Goal: Find specific page/section: Find specific page/section

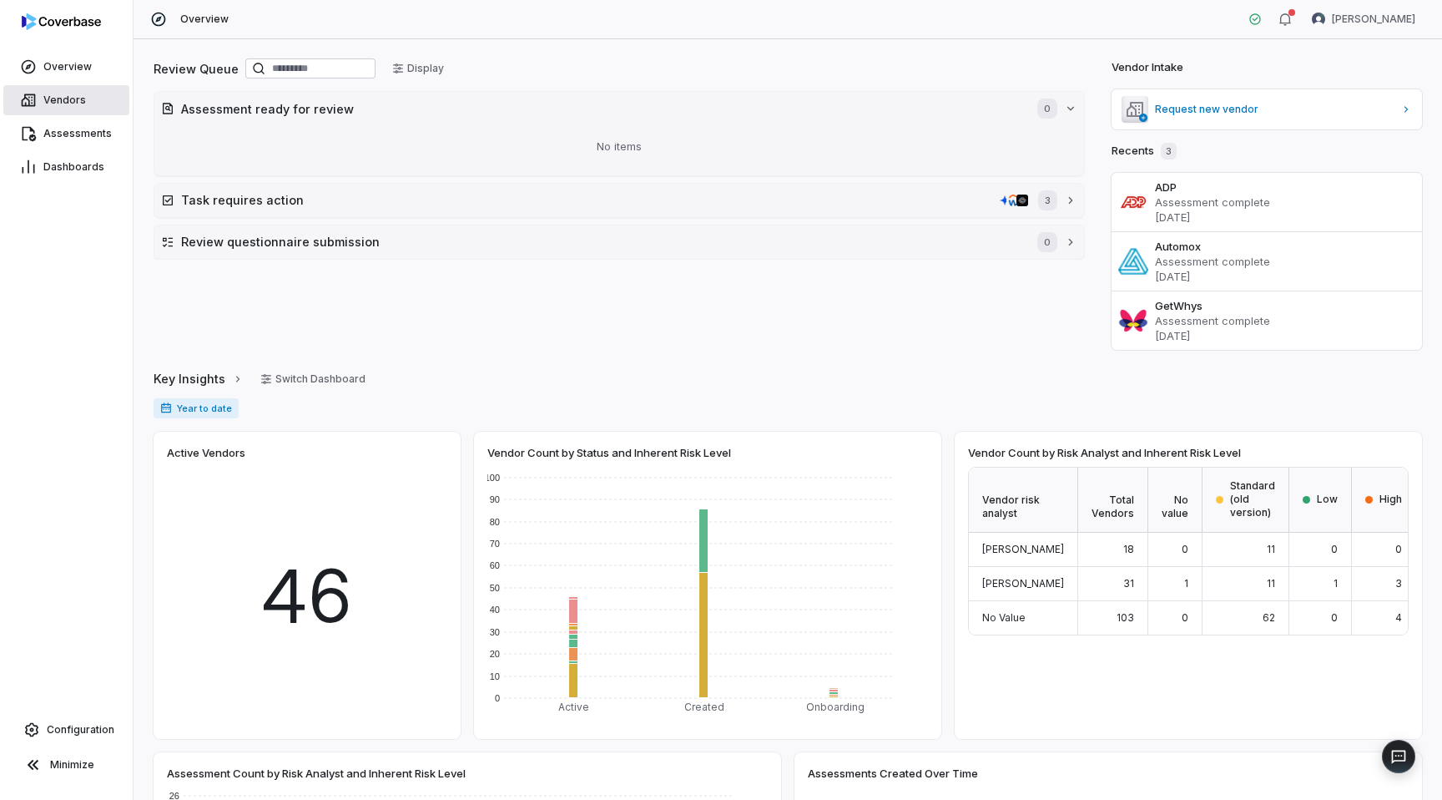
click at [82, 92] on link "Vendors" at bounding box center [66, 100] width 126 height 30
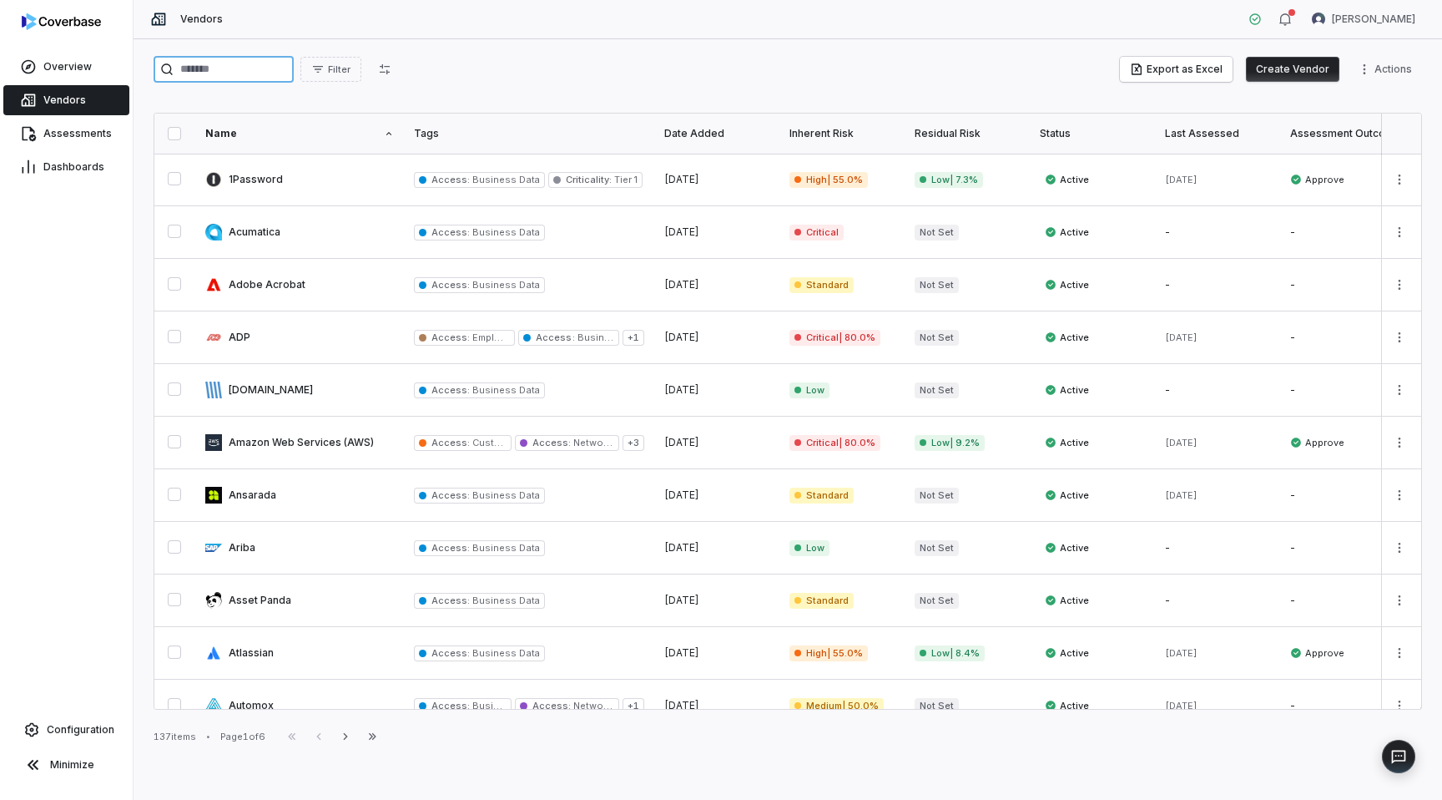
click at [240, 79] on input "search" at bounding box center [224, 69] width 140 height 27
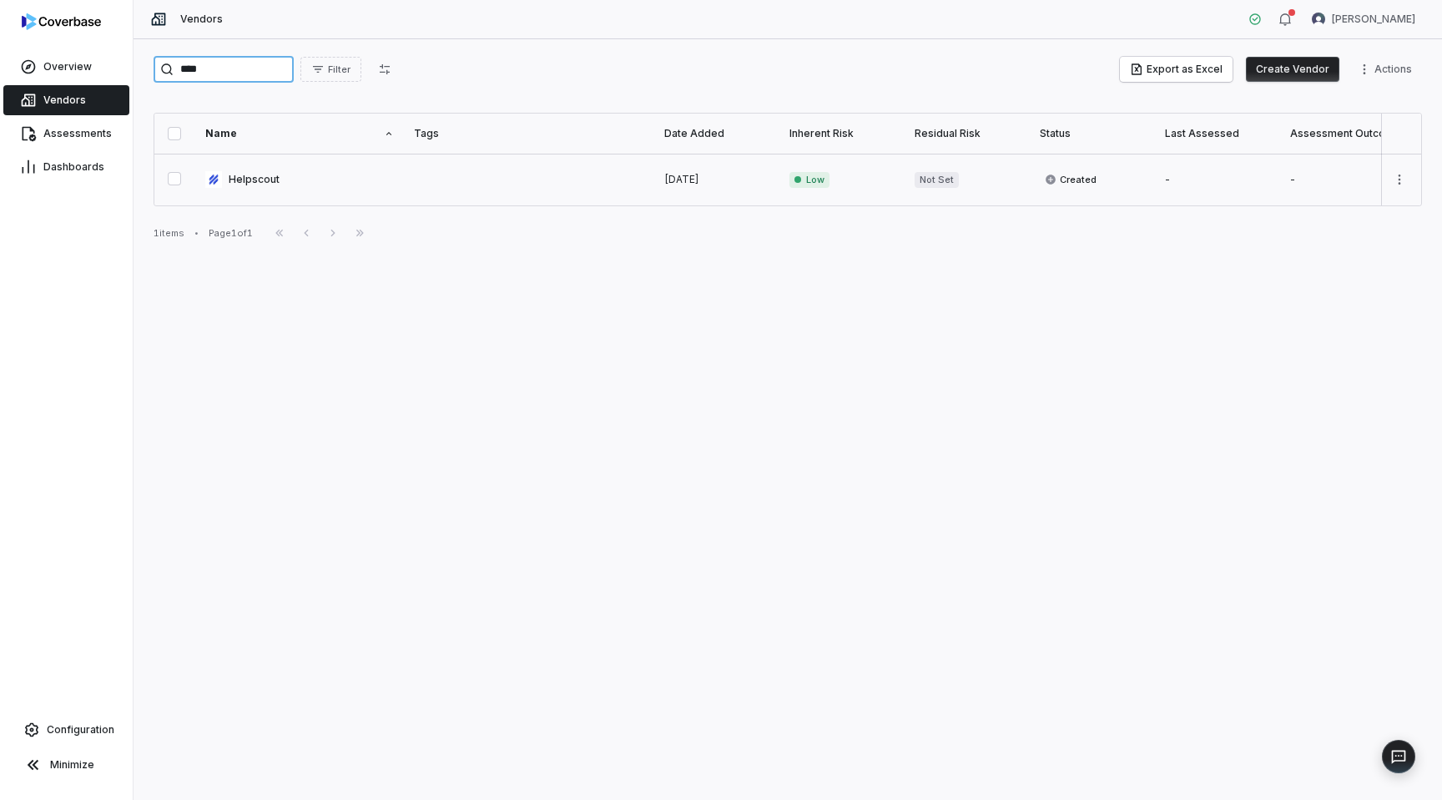
type input "****"
click at [269, 169] on link at bounding box center [299, 180] width 209 height 52
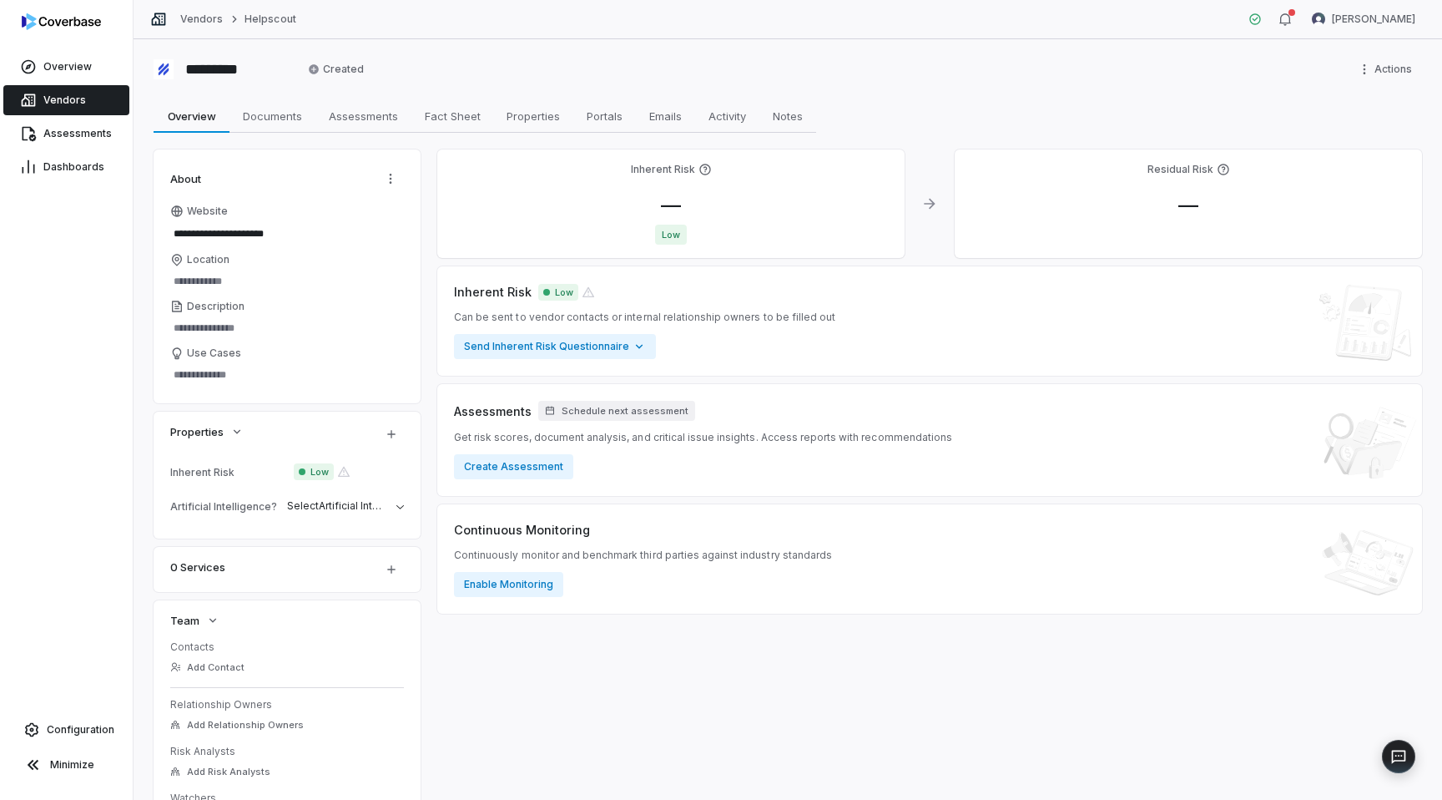
click at [77, 104] on span "Vendors" at bounding box center [64, 99] width 43 height 13
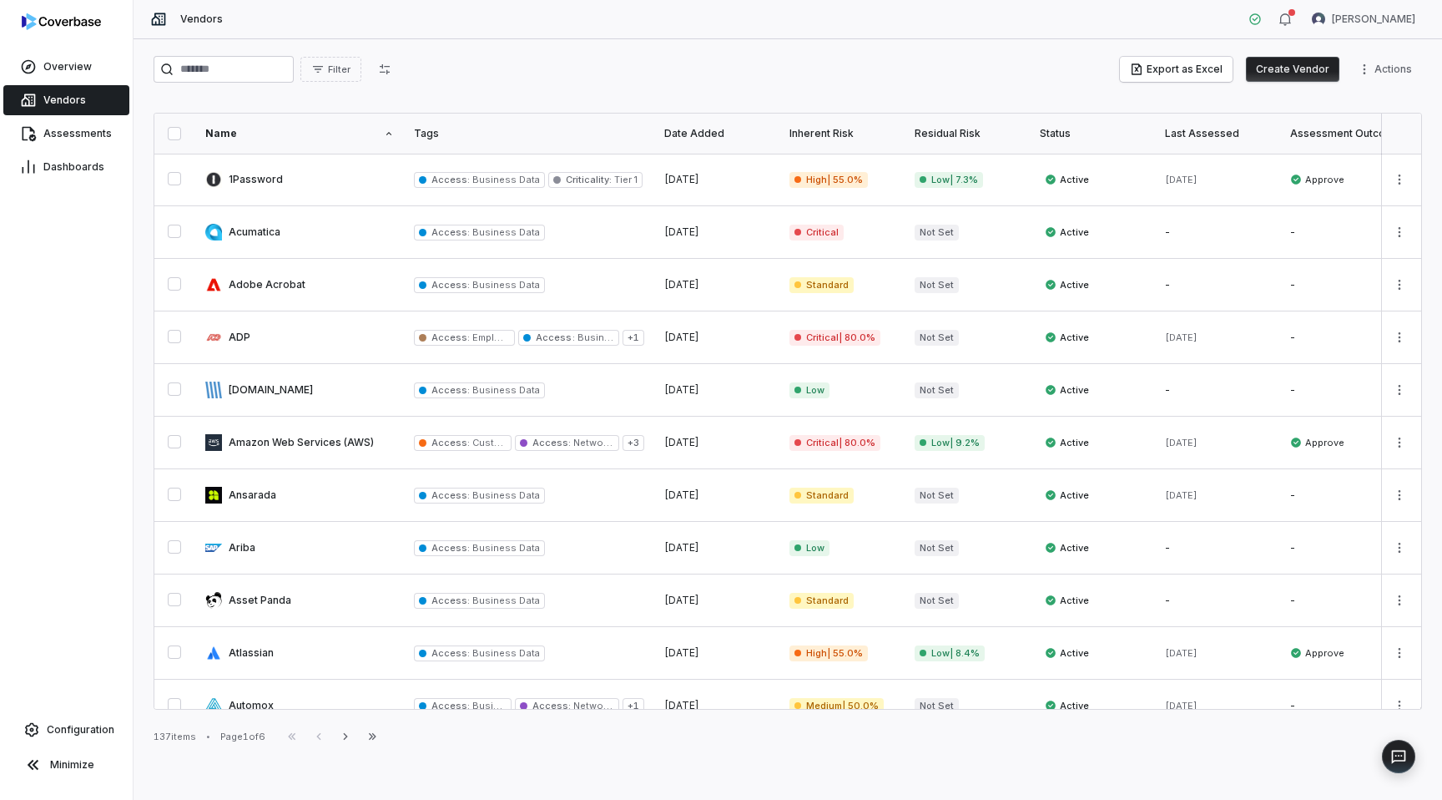
click at [73, 103] on span "Vendors" at bounding box center [64, 99] width 43 height 13
click at [351, 67] on span "Filter" at bounding box center [339, 69] width 23 height 13
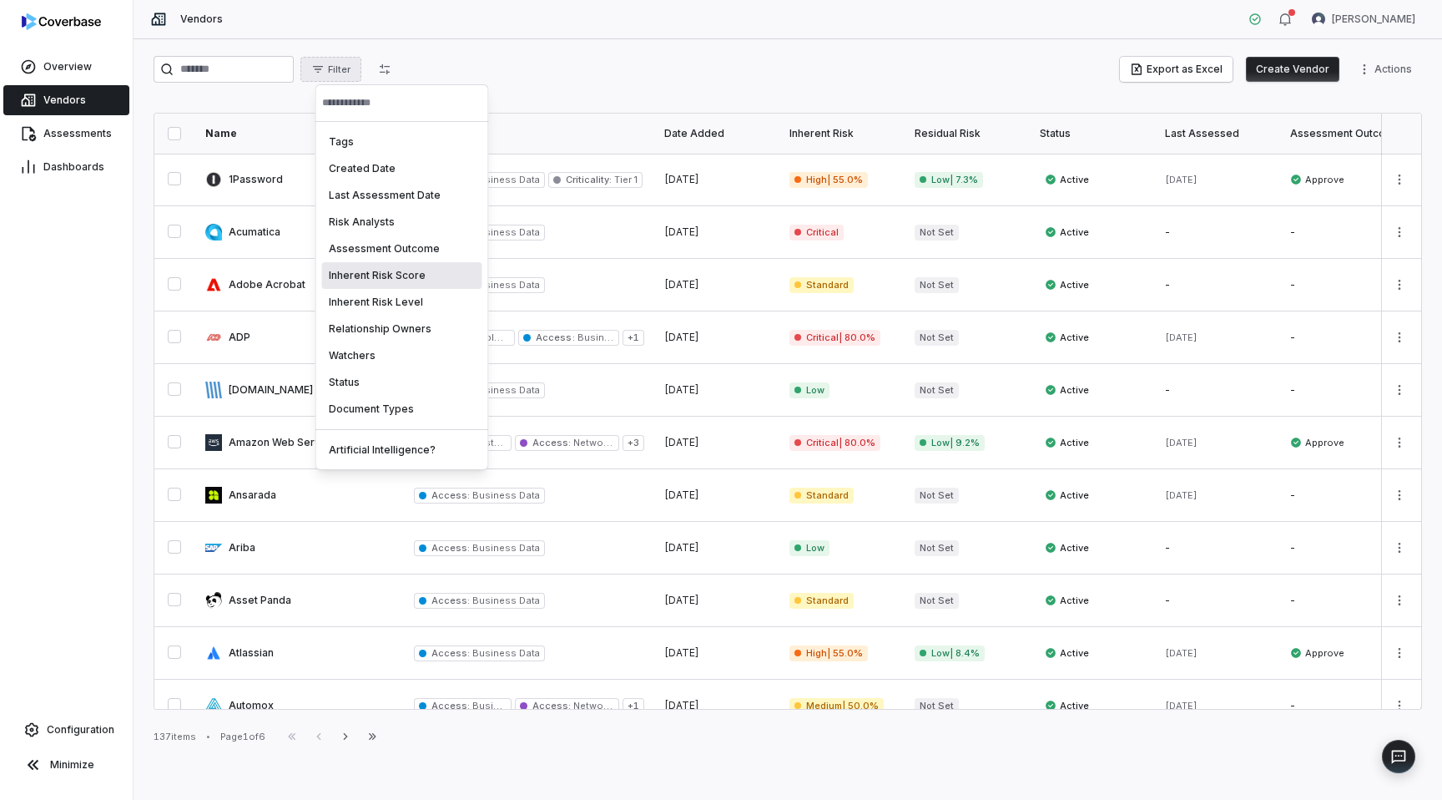
click at [395, 275] on div "Inherent Risk Score" at bounding box center [402, 275] width 160 height 27
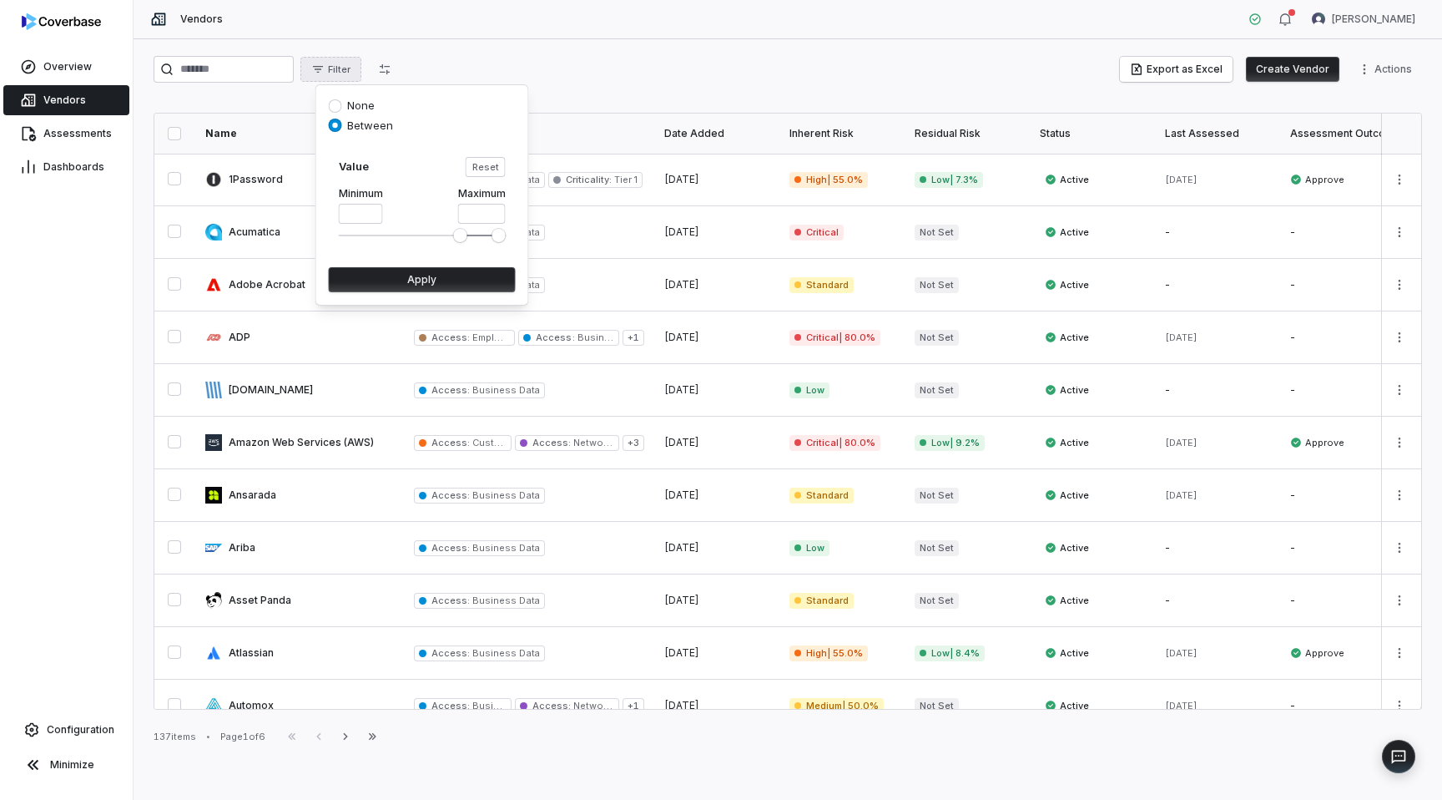
click at [463, 242] on span "Minimum" at bounding box center [460, 235] width 13 height 13
click at [447, 271] on button "Apply" at bounding box center [422, 279] width 187 height 25
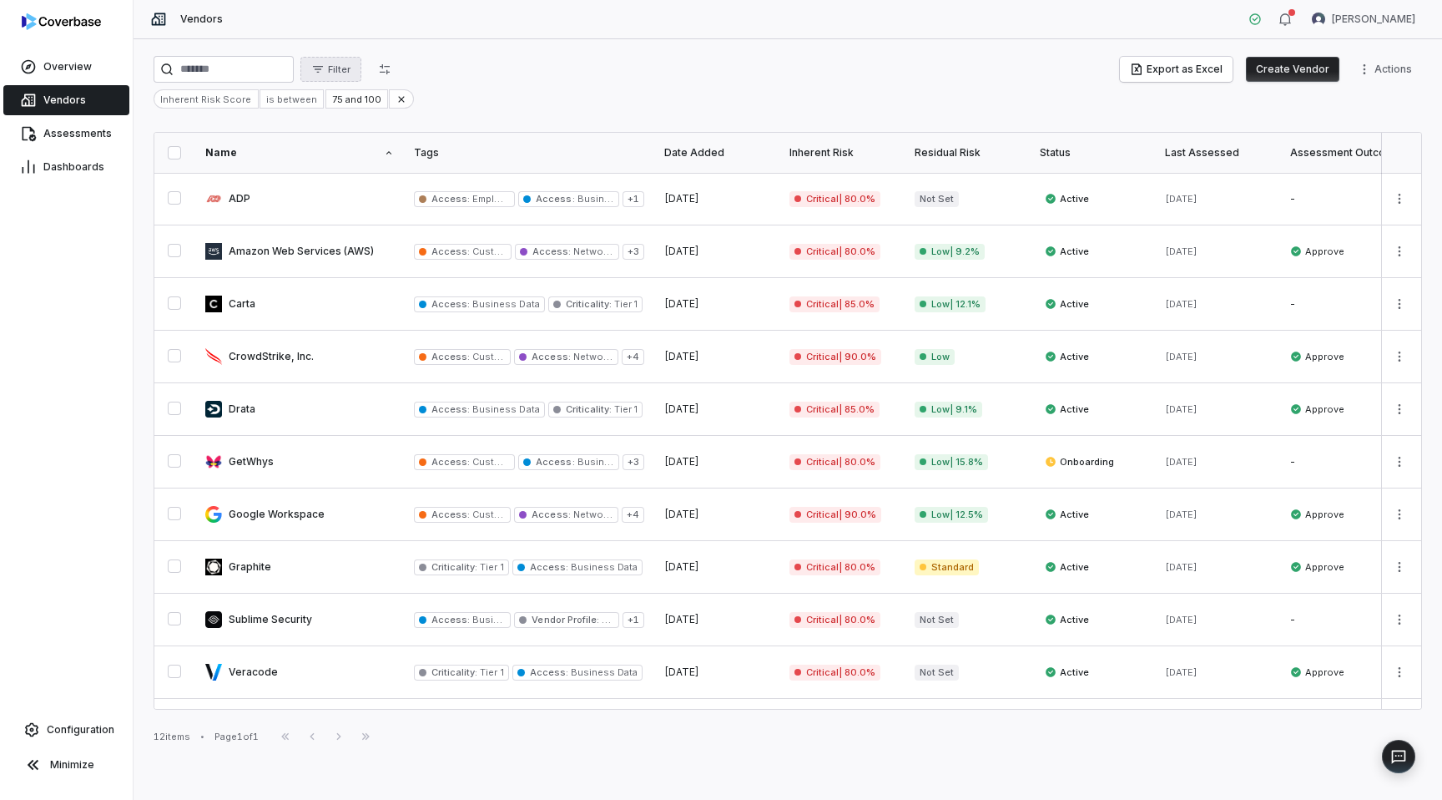
click at [351, 74] on span "Filter" at bounding box center [339, 69] width 23 height 13
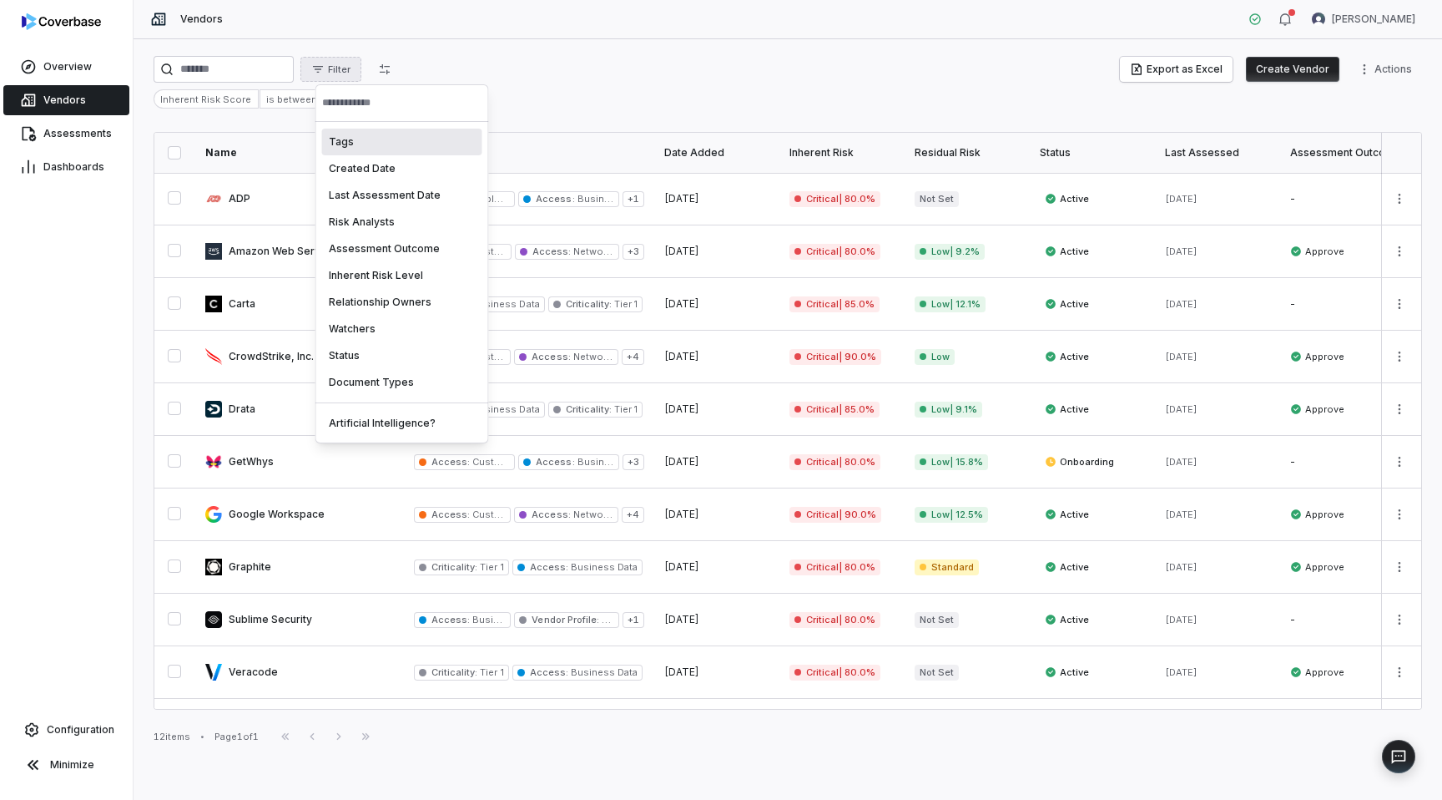
click at [496, 83] on html "Overview Vendors Assessments Dashboards Configuration Minimize Vendors [PERSON_…" at bounding box center [721, 400] width 1442 height 800
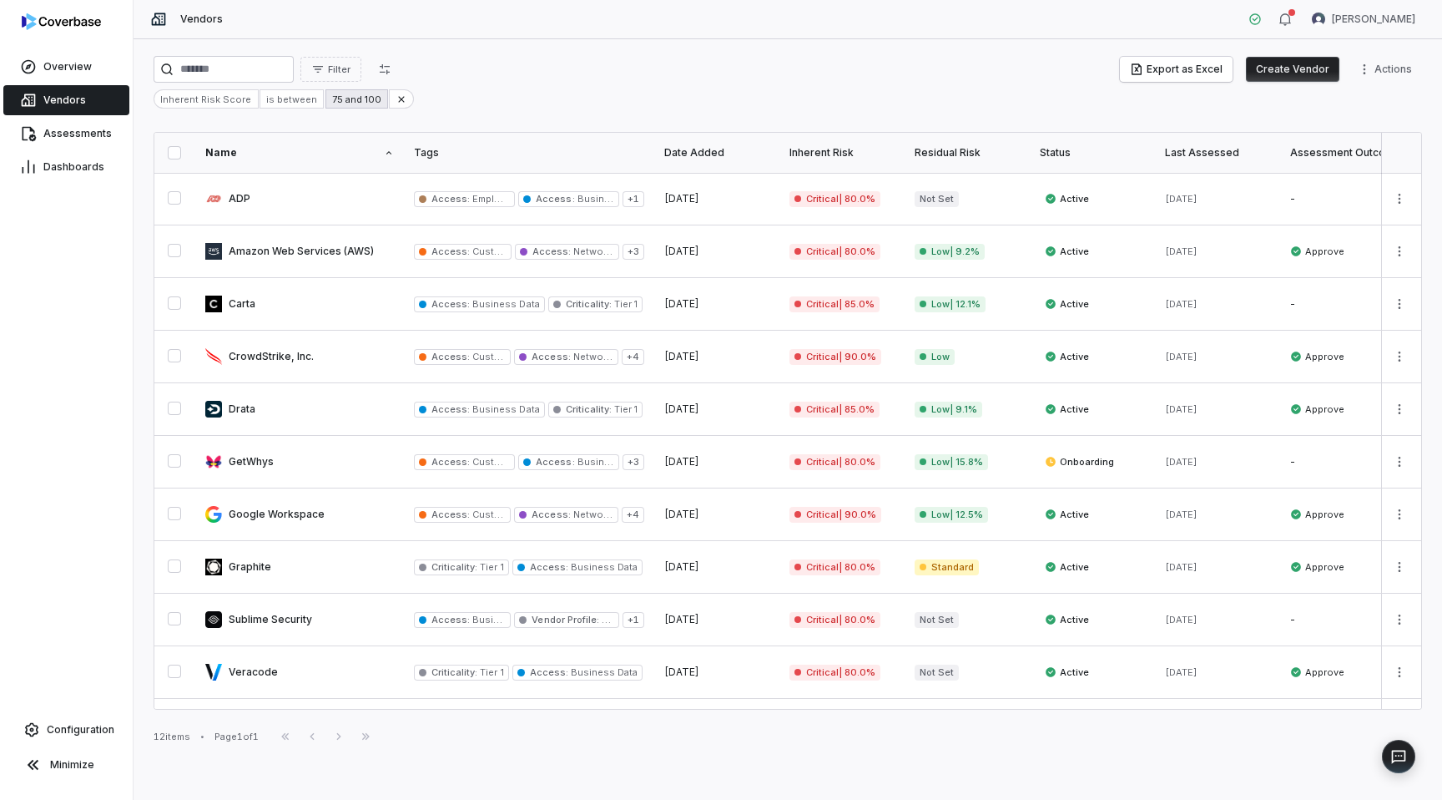
click at [352, 100] on div "75 and 100" at bounding box center [357, 98] width 63 height 19
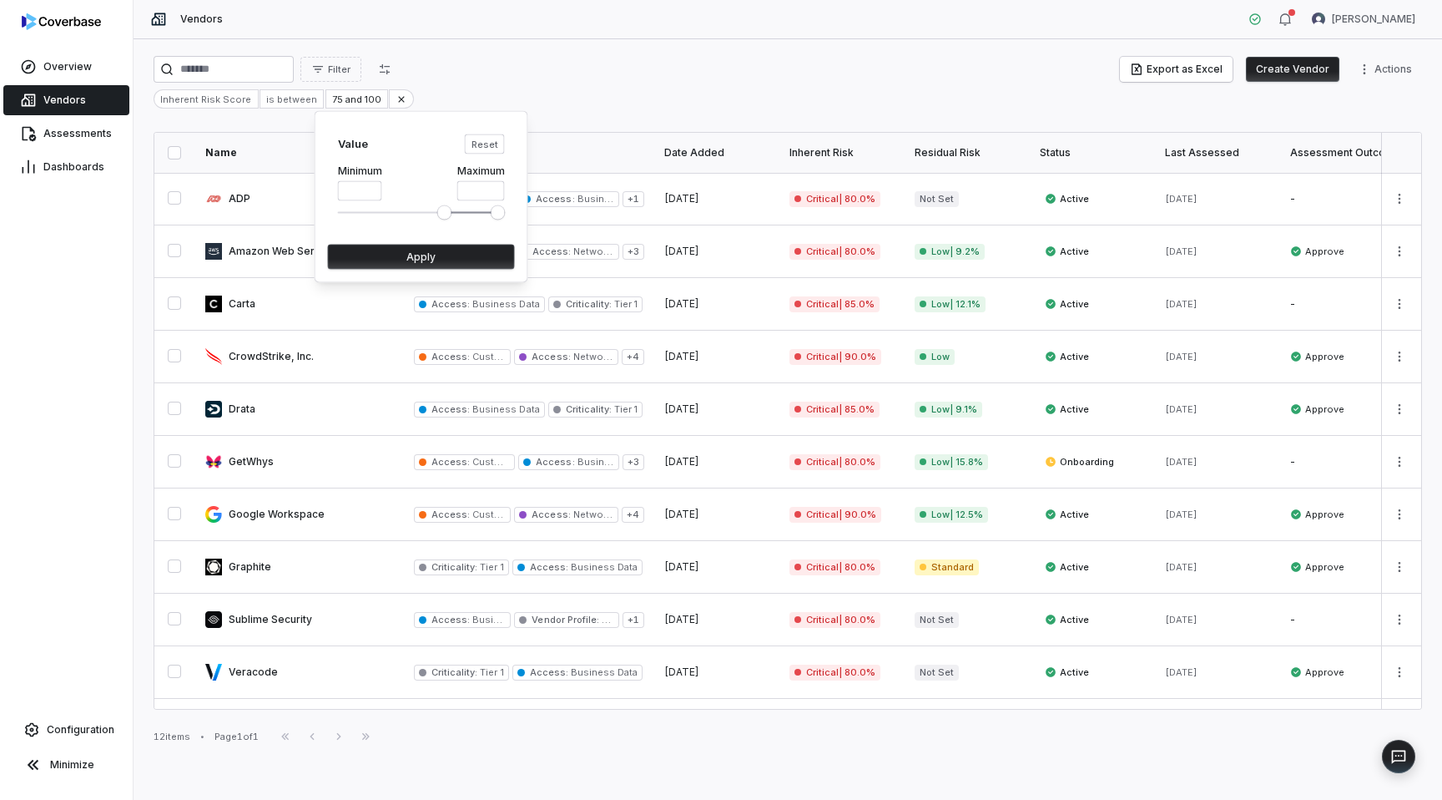
click at [446, 215] on span "Minimum" at bounding box center [443, 212] width 13 height 13
click at [445, 253] on button "Apply" at bounding box center [421, 257] width 187 height 25
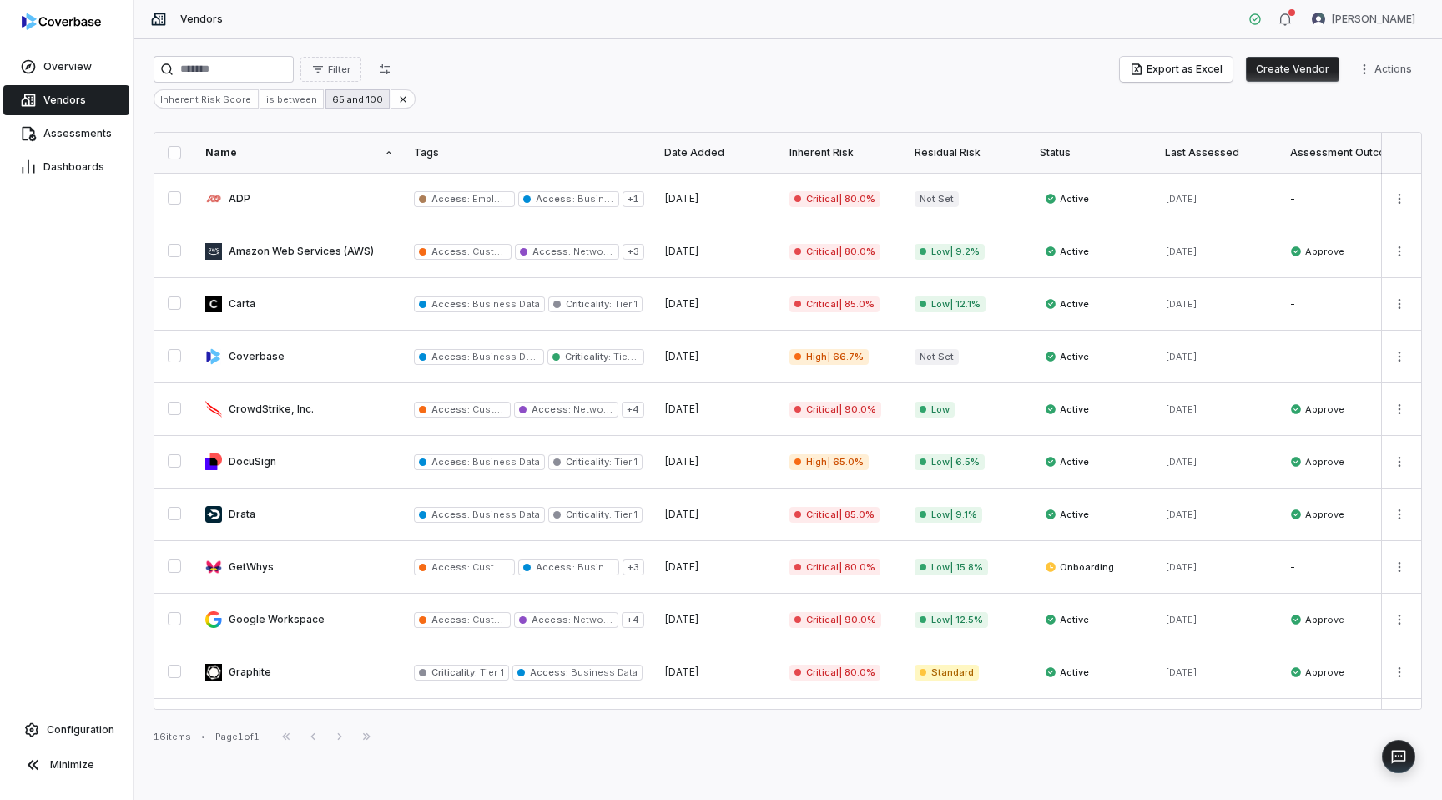
click at [339, 98] on div "65 and 100" at bounding box center [358, 98] width 64 height 19
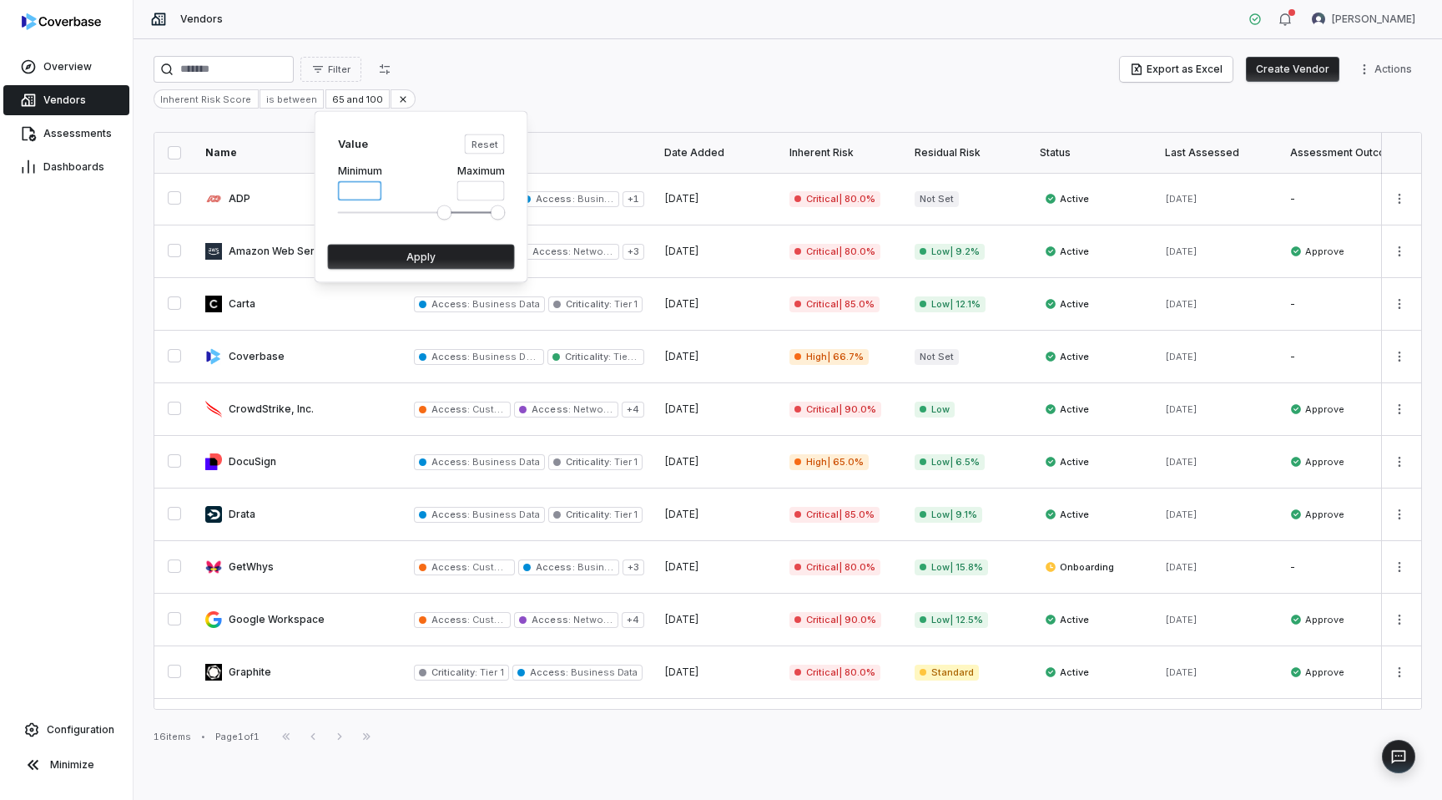
click at [365, 186] on input "**" at bounding box center [360, 191] width 44 height 20
type input "*"
type input "**"
click at [397, 252] on button "Apply" at bounding box center [421, 257] width 187 height 25
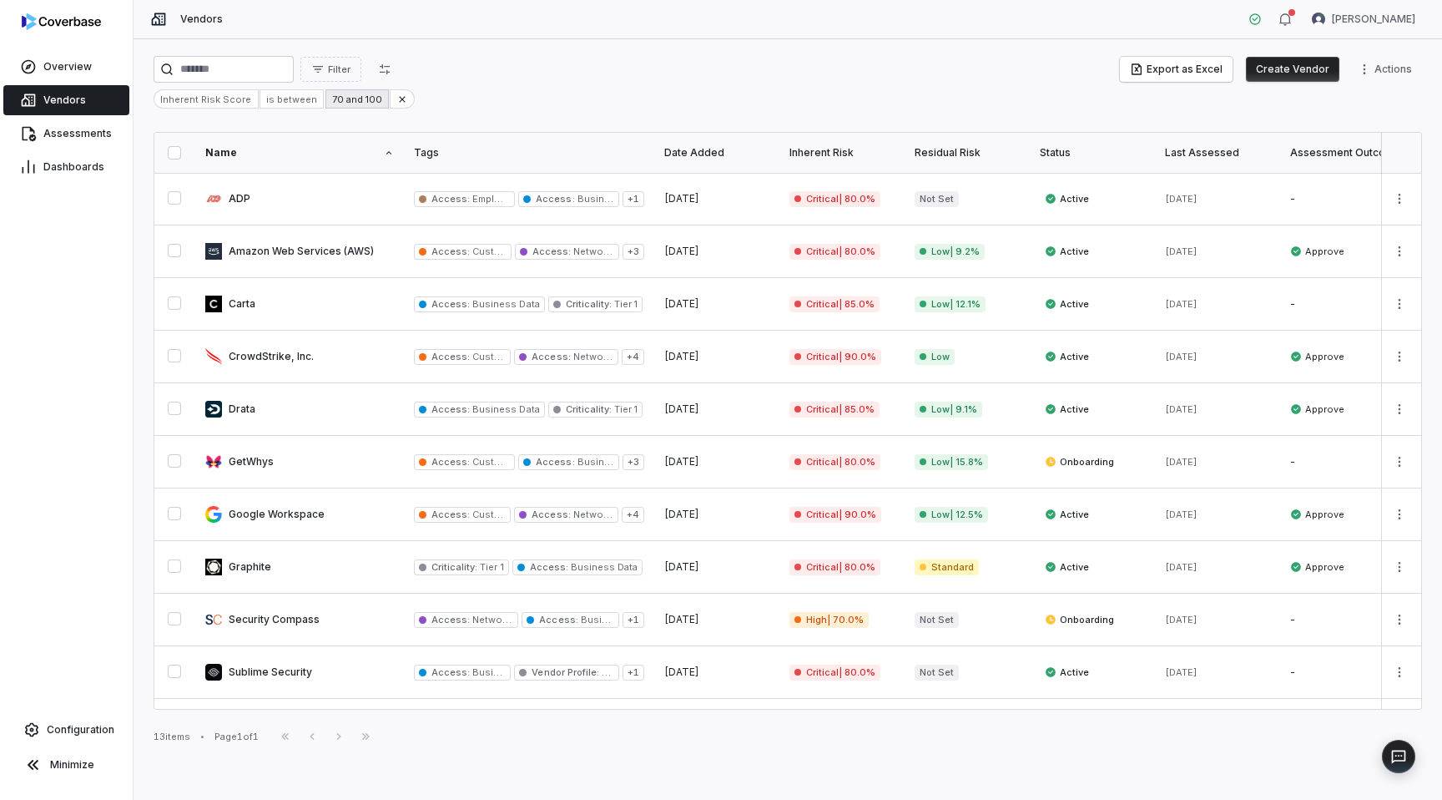
click at [338, 100] on div "70 and 100" at bounding box center [357, 98] width 63 height 19
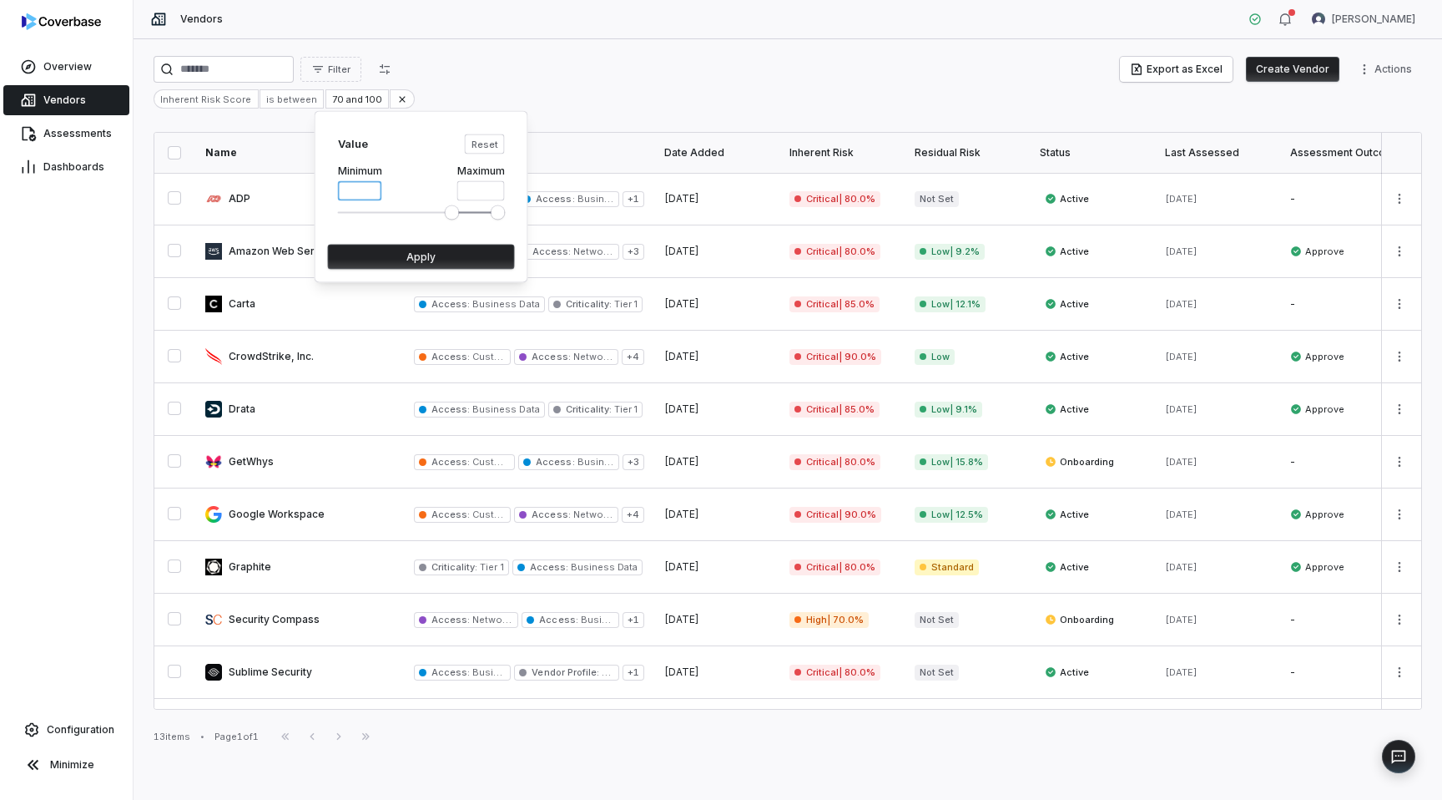
click at [365, 190] on input "**" at bounding box center [360, 191] width 44 height 20
type input "**"
click at [424, 260] on button "Apply" at bounding box center [421, 257] width 187 height 25
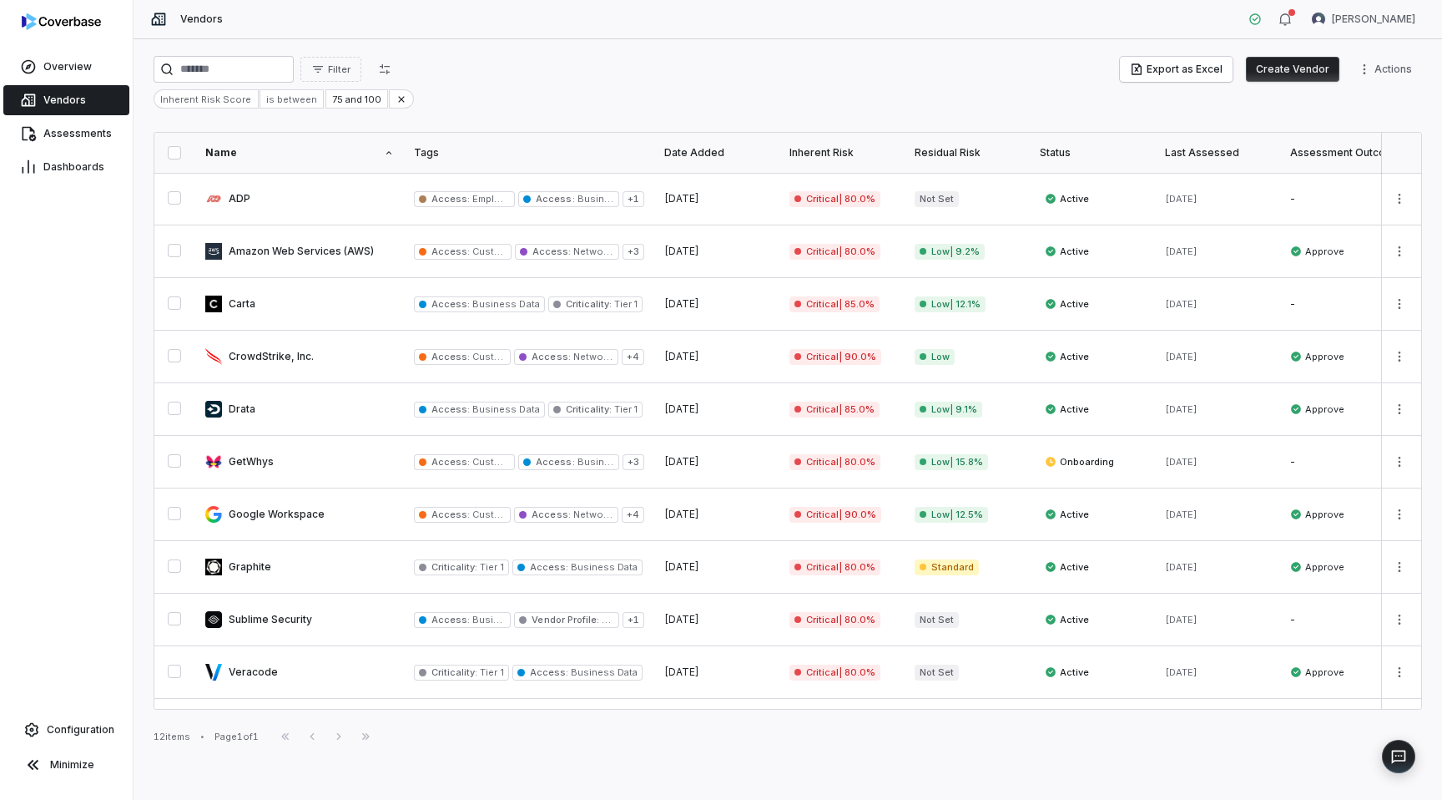
click at [656, 86] on div "Filter Export as Excel Create Vendor Actions Inherent Risk Score is between 75 …" at bounding box center [788, 82] width 1269 height 53
click at [724, 102] on div "Inherent Risk Score is between 75 and 100" at bounding box center [788, 98] width 1269 height 19
